Goal: Task Accomplishment & Management: Use online tool/utility

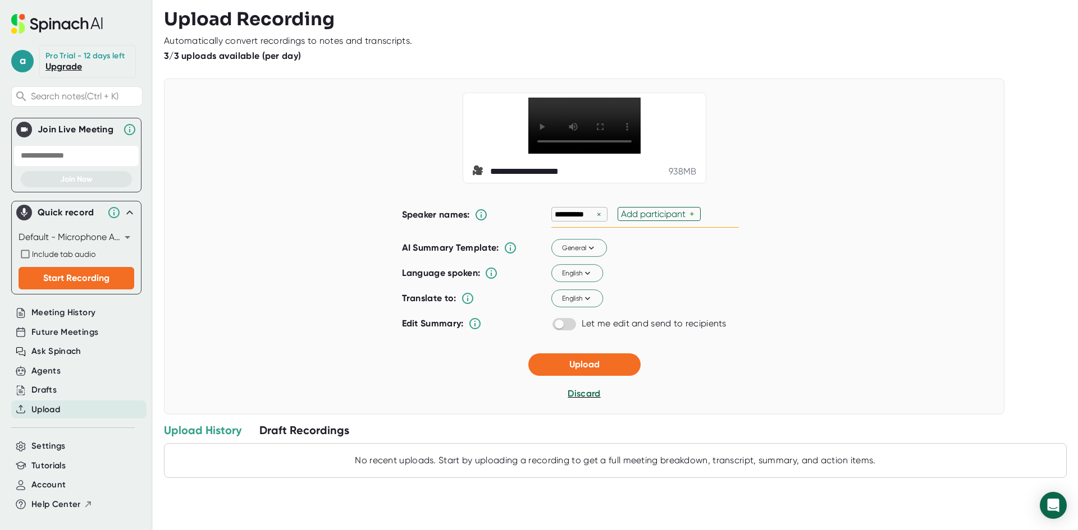
click at [689, 219] on div "+" at bounding box center [693, 214] width 8 height 11
type input "Thaein"
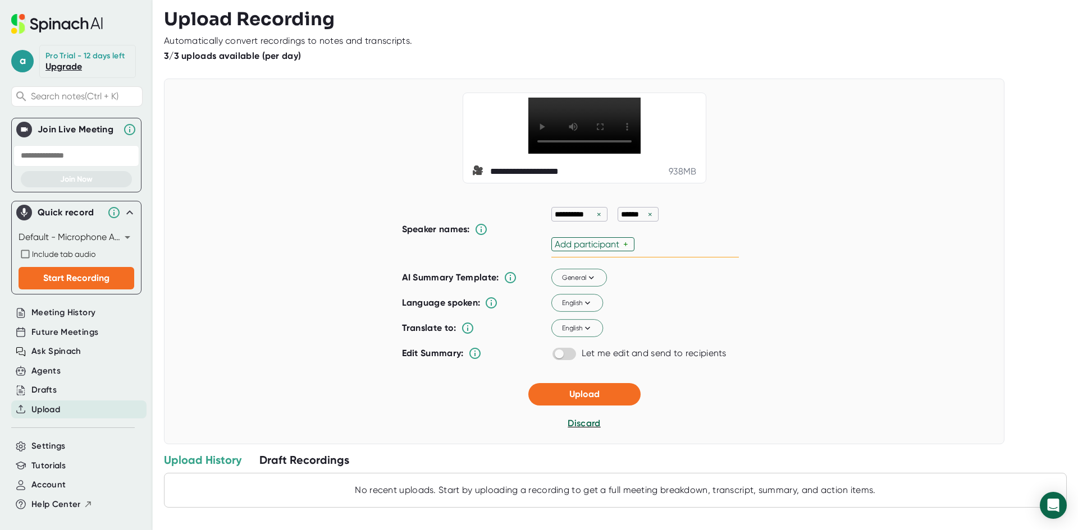
click at [695, 272] on div "**********" at bounding box center [584, 278] width 365 height 173
click at [592, 250] on div "Add participant" at bounding box center [588, 244] width 68 height 11
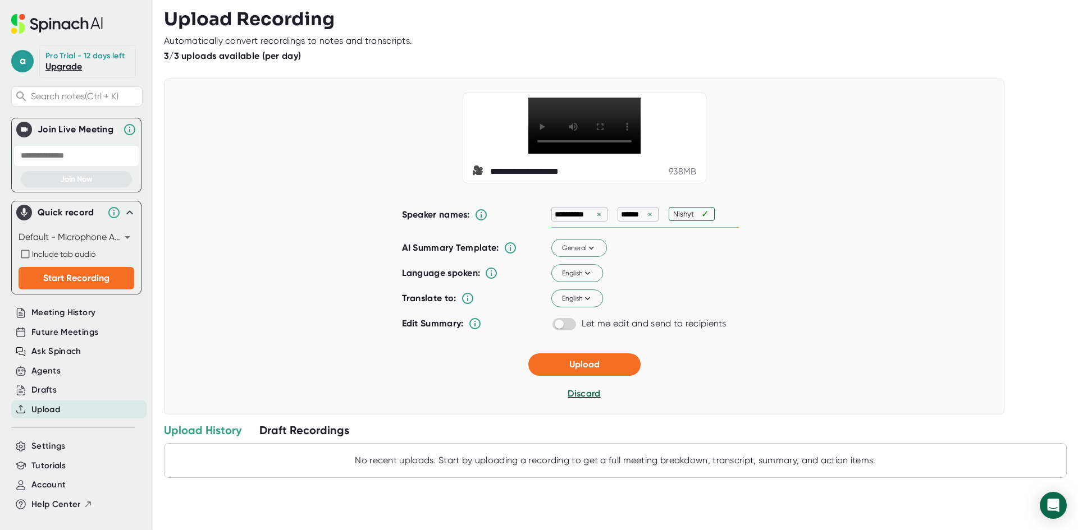
type input "Nishyta"
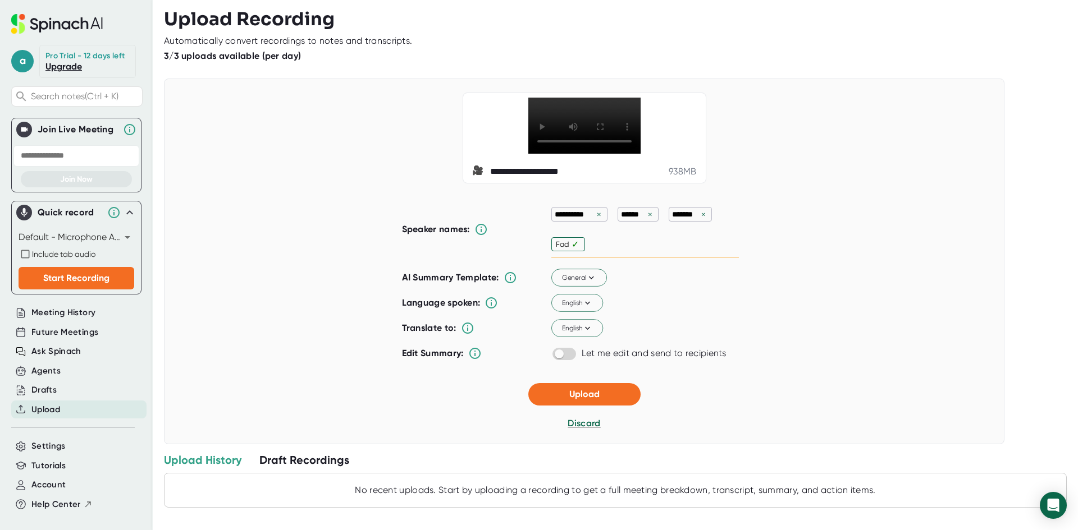
type input "[PERSON_NAME]"
click at [690, 315] on div "English" at bounding box center [644, 304] width 187 height 24
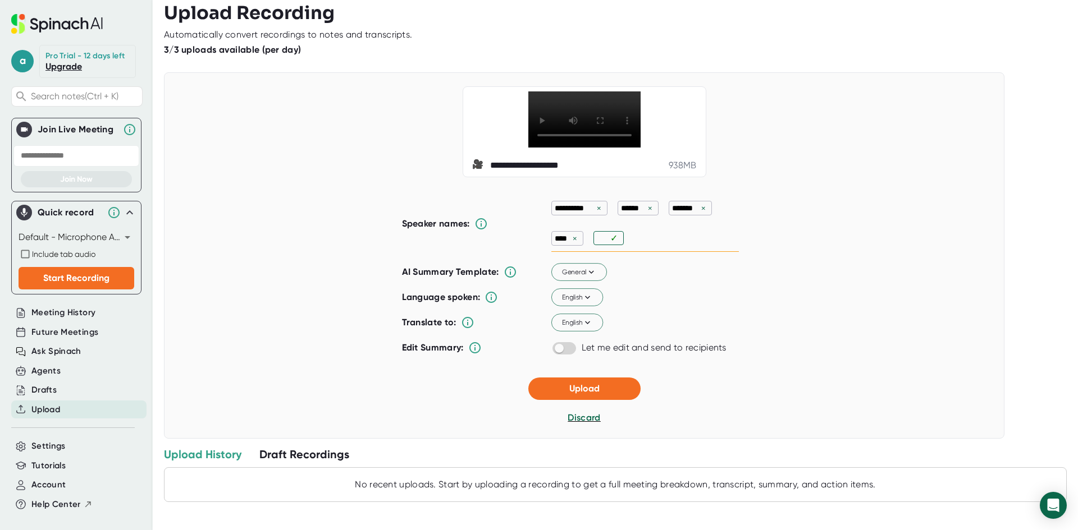
scroll to position [35, 0]
click at [578, 391] on span "Upload" at bounding box center [584, 388] width 30 height 11
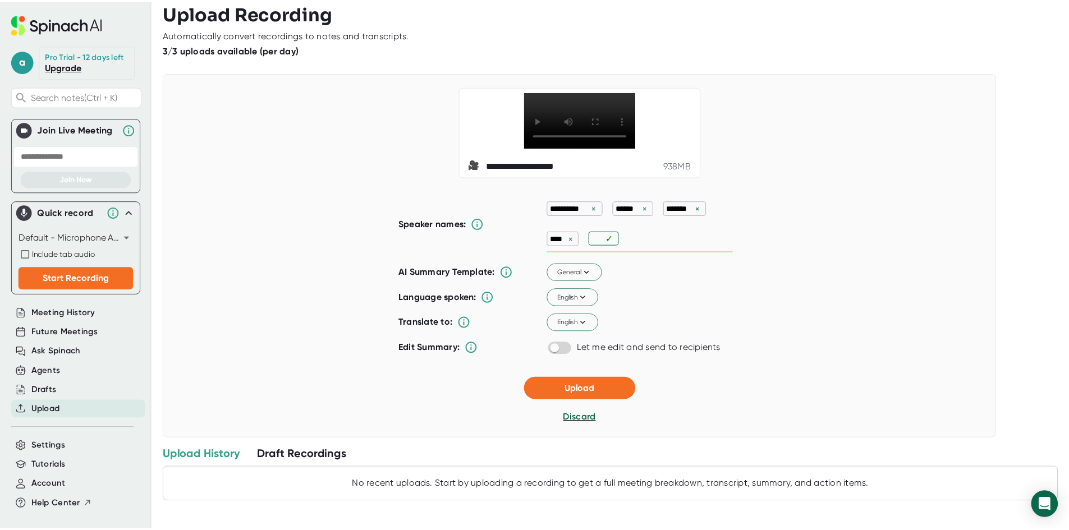
scroll to position [0, 0]
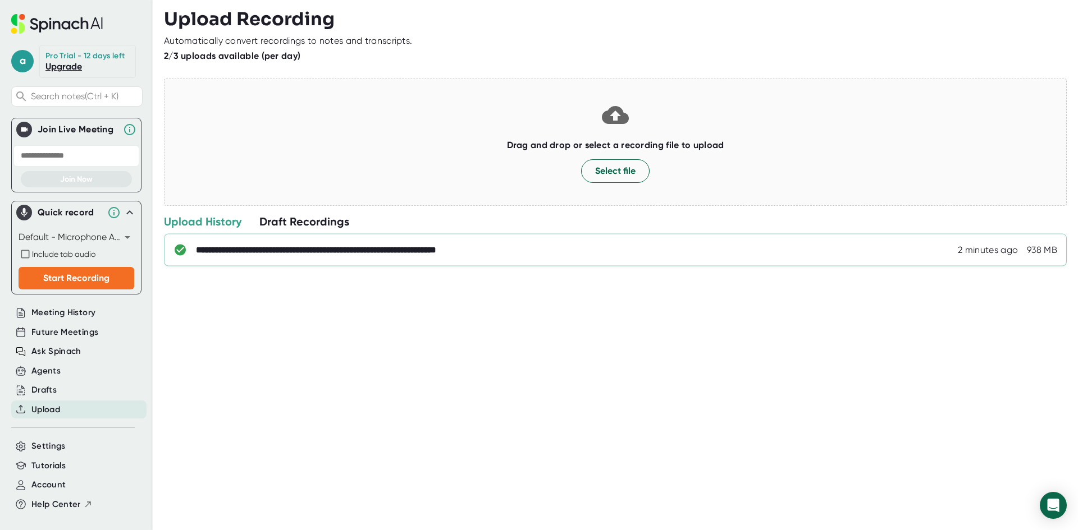
click at [556, 242] on div "**********" at bounding box center [615, 250] width 902 height 33
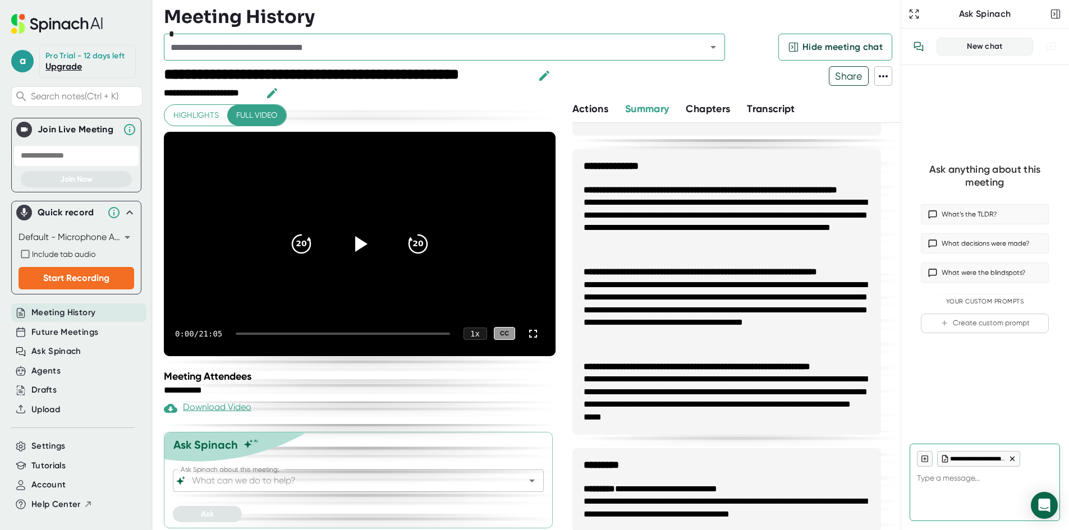
scroll to position [453, 0]
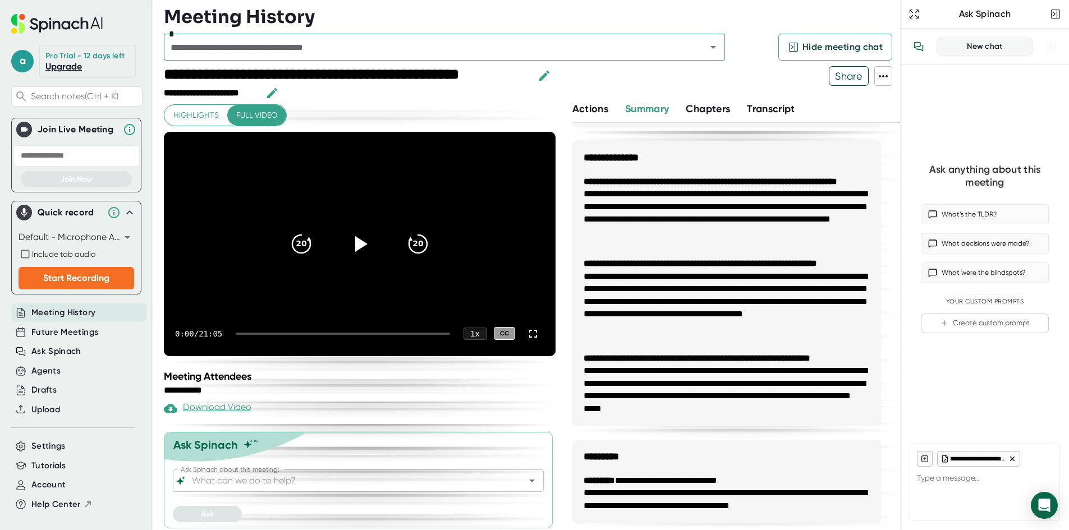
click at [601, 111] on span "Actions" at bounding box center [590, 109] width 36 height 12
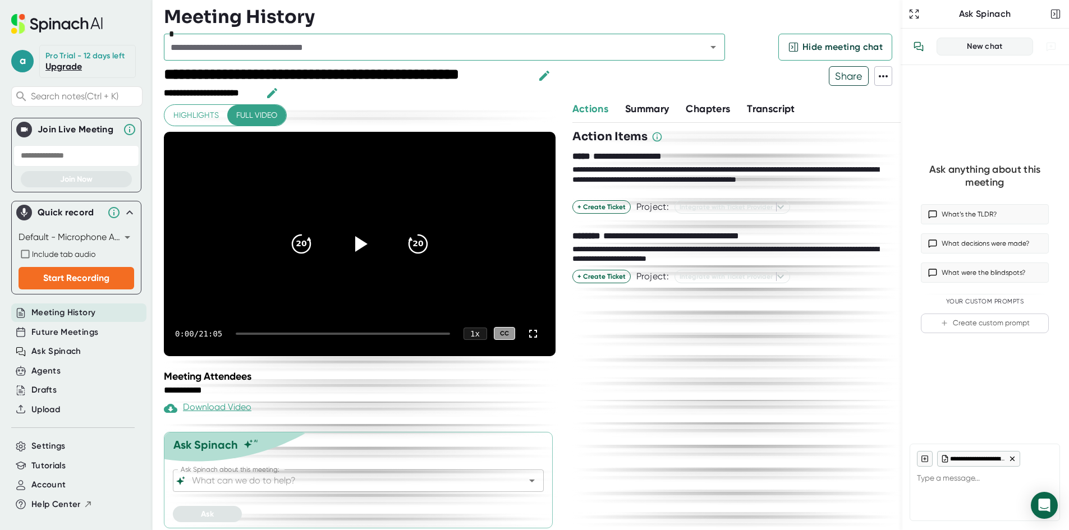
click at [681, 109] on div "Summary" at bounding box center [655, 109] width 61 height 15
click at [648, 104] on span "Summary" at bounding box center [647, 109] width 44 height 12
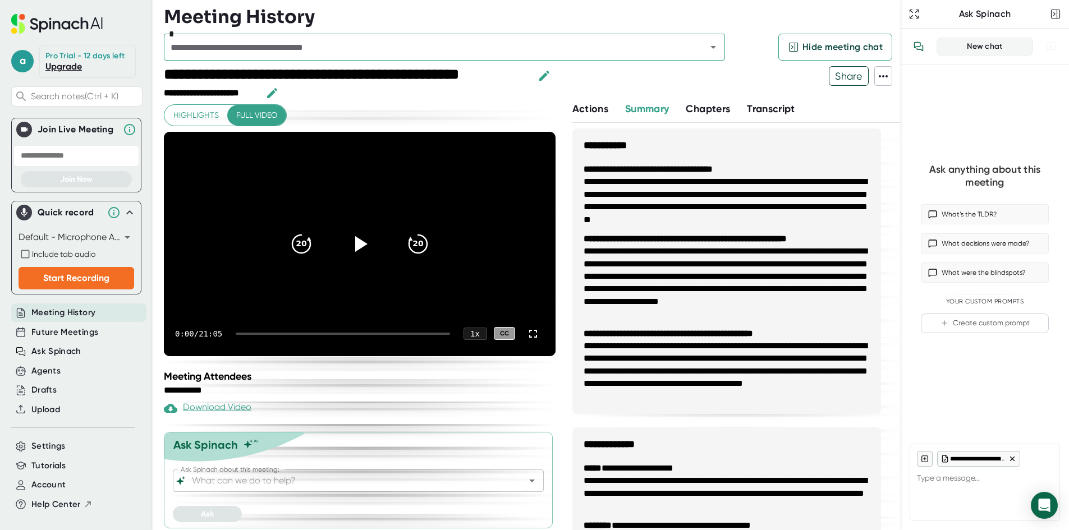
click at [345, 51] on input "text" at bounding box center [427, 47] width 521 height 16
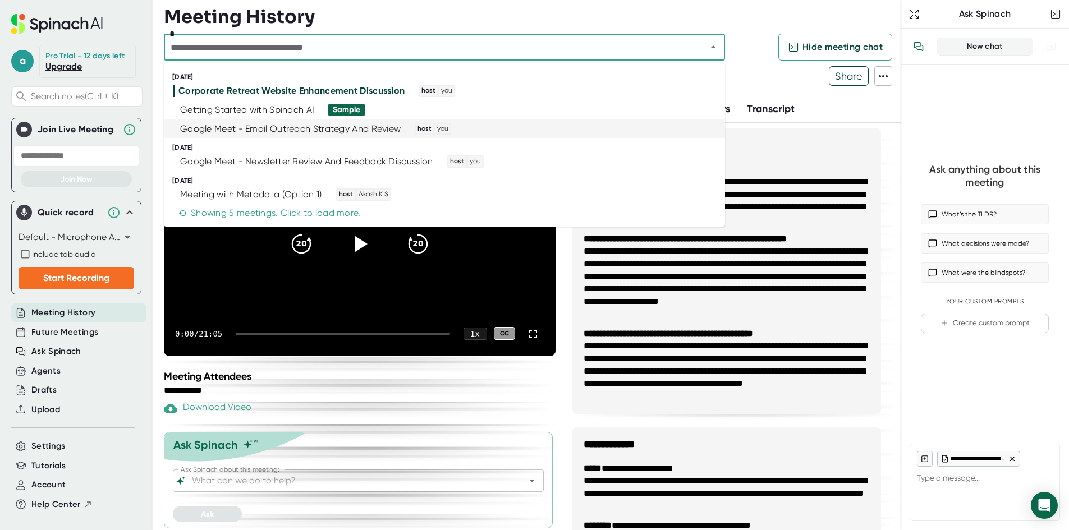
click at [254, 126] on div "Google Meet - Email Outreach Strategy And Review" at bounding box center [290, 128] width 221 height 11
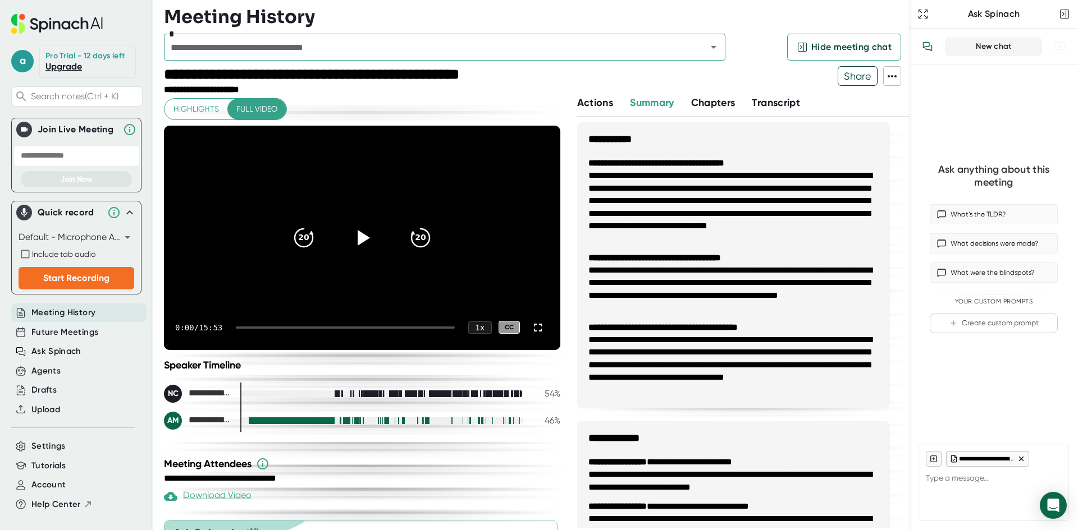
type textarea "x"
